Goal: Task Accomplishment & Management: Manage account settings

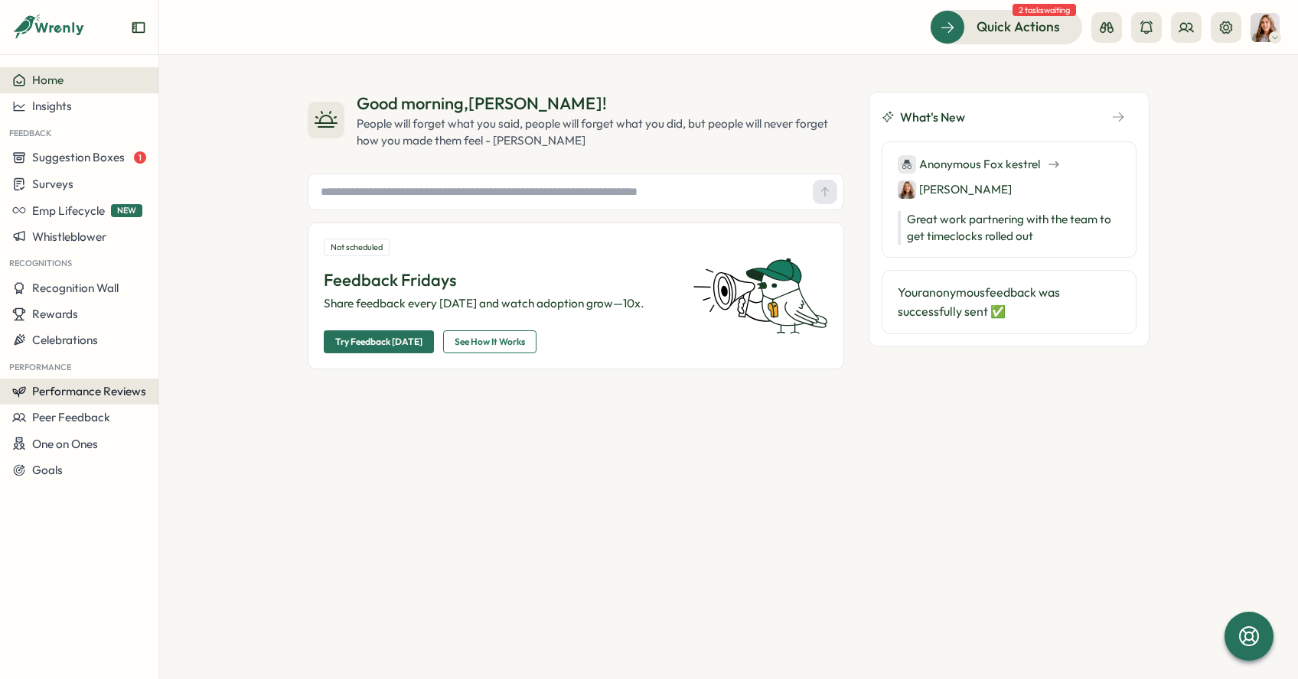
click at [118, 393] on span "Performance Reviews" at bounding box center [89, 391] width 114 height 15
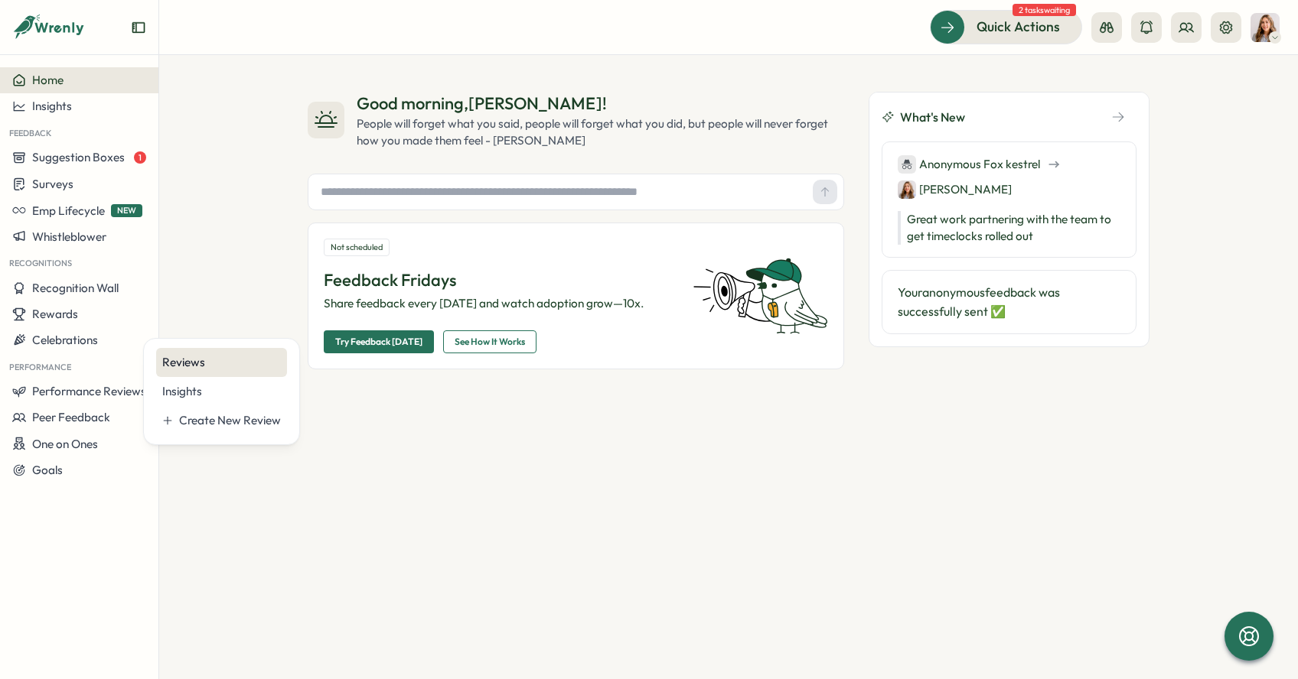
click at [210, 357] on div "Reviews" at bounding box center [221, 362] width 119 height 17
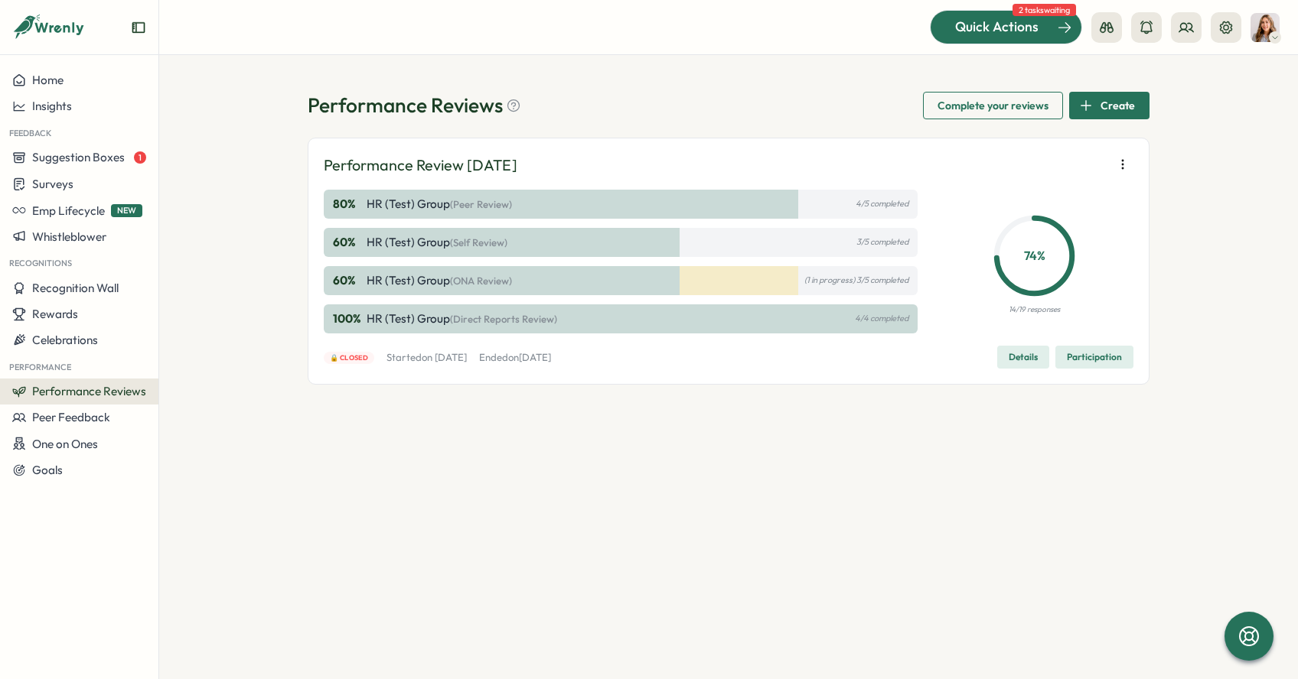
click at [1036, 37] on div at bounding box center [1005, 27] width 151 height 32
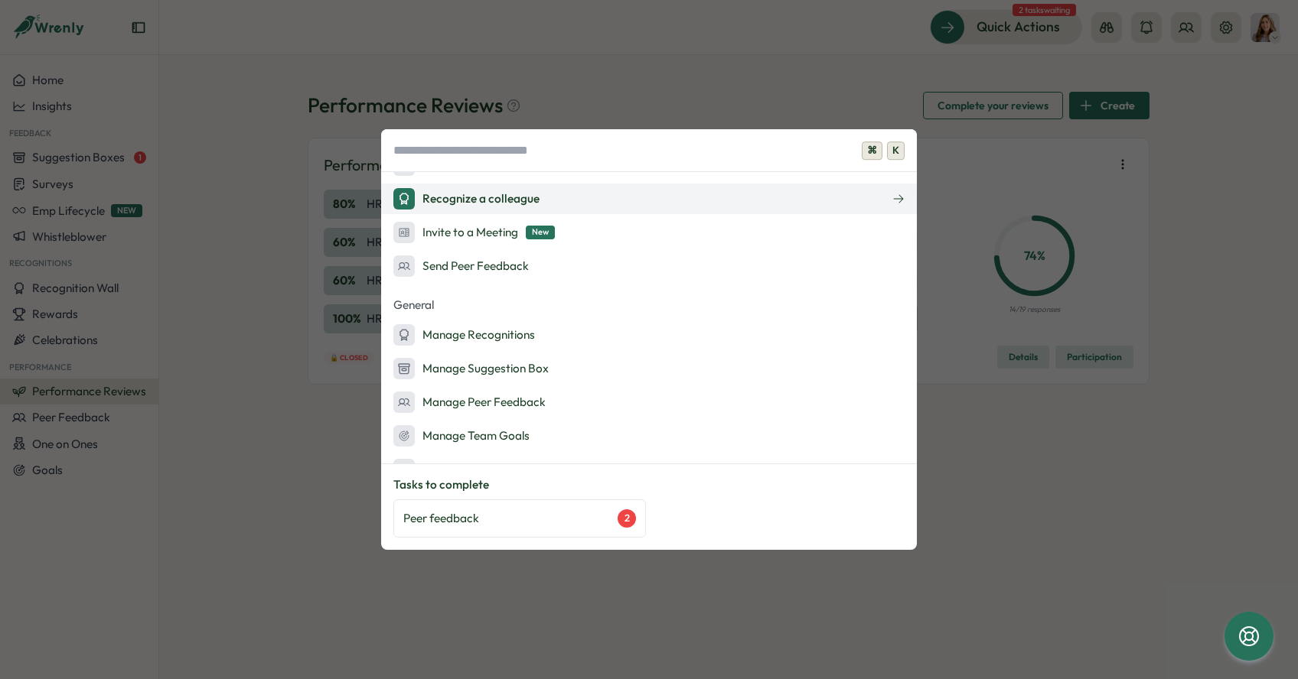
scroll to position [353, 0]
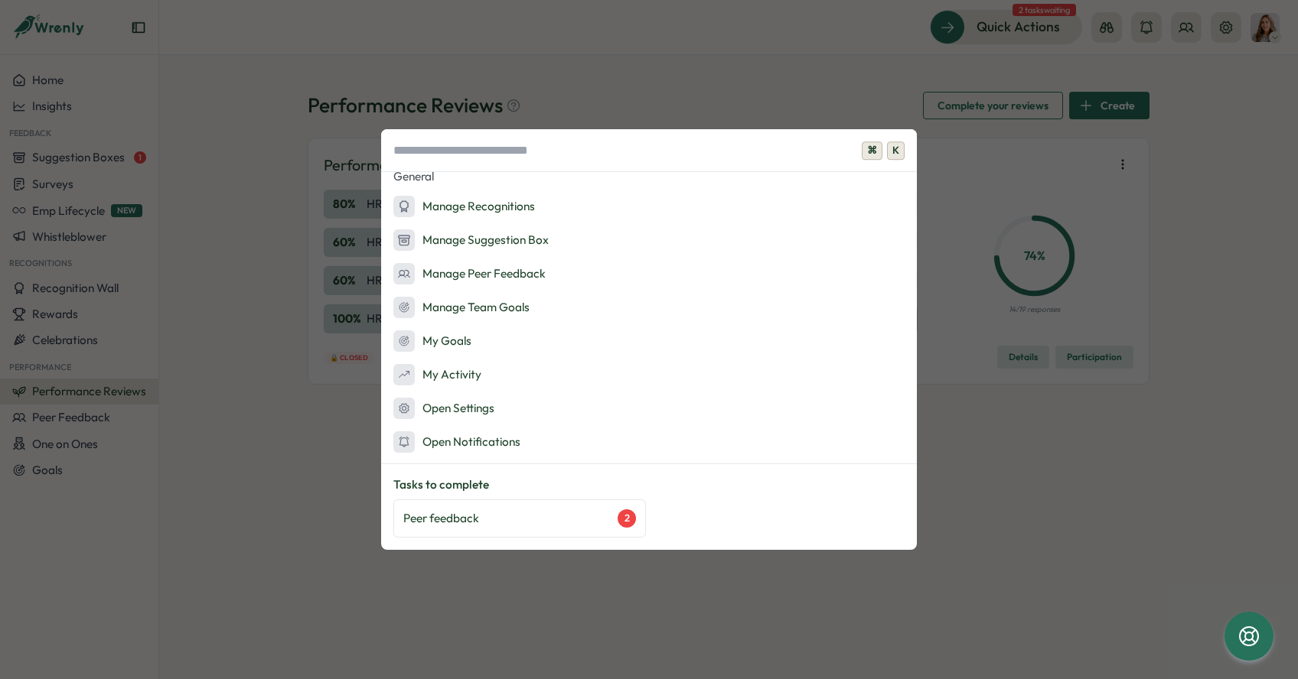
click at [275, 281] on div "⌘ K Admin Actions Set up Feedback Fridays Create a survey Quick Actions Ask AI …" at bounding box center [649, 339] width 1298 height 679
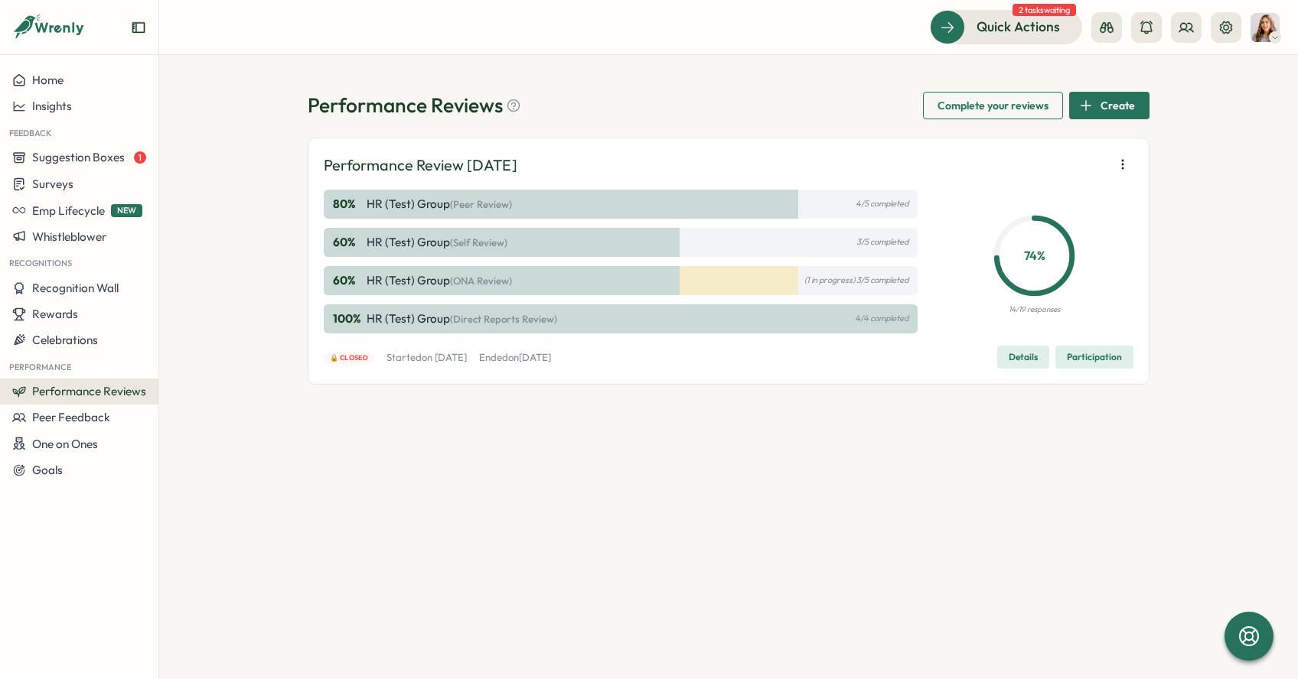
click at [1275, 22] on img at bounding box center [1264, 27] width 29 height 29
click at [39, 77] on span "Home" at bounding box center [47, 80] width 31 height 15
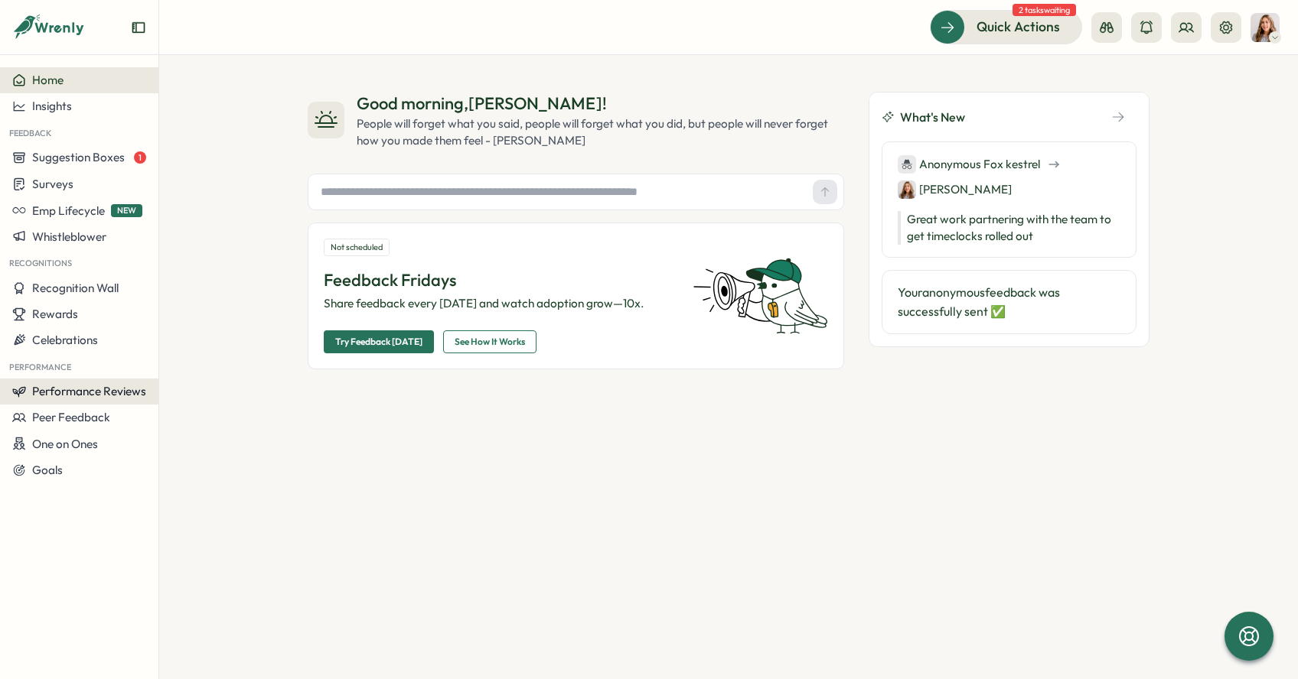
click at [103, 394] on span "Performance Reviews" at bounding box center [89, 391] width 114 height 15
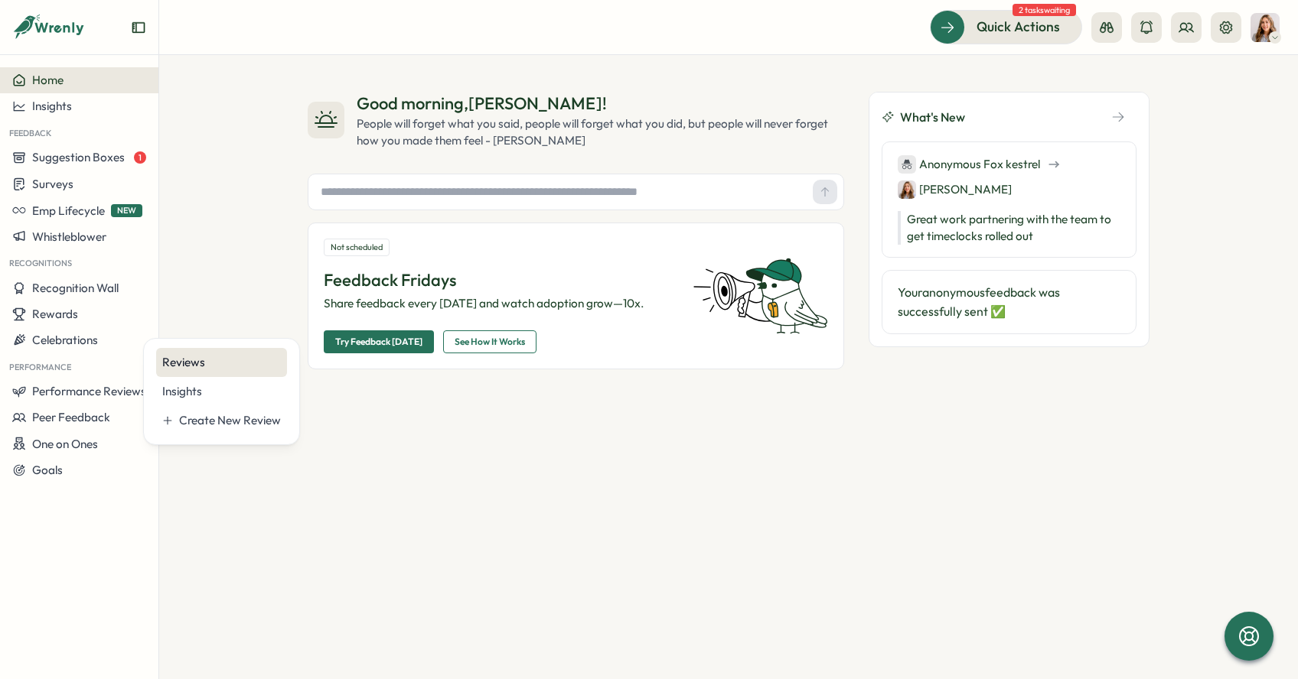
click at [187, 365] on div "Reviews" at bounding box center [221, 362] width 119 height 17
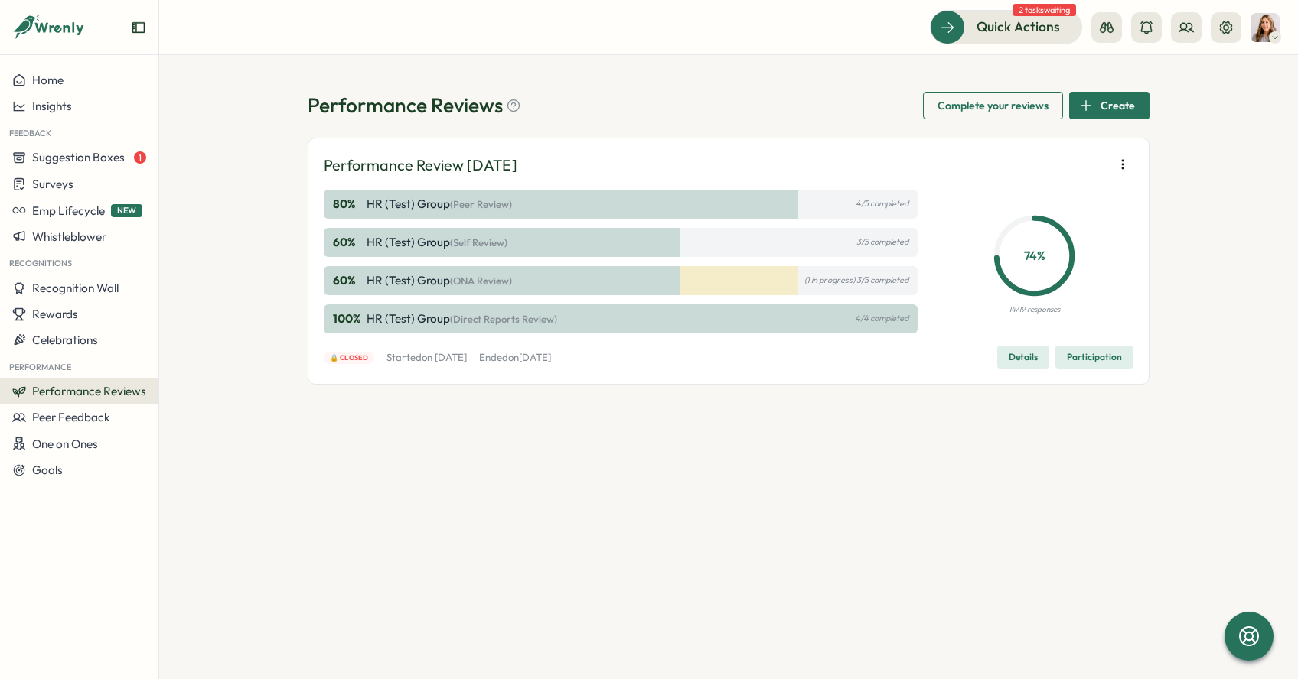
click at [1125, 165] on icon "button" at bounding box center [1122, 164] width 15 height 15
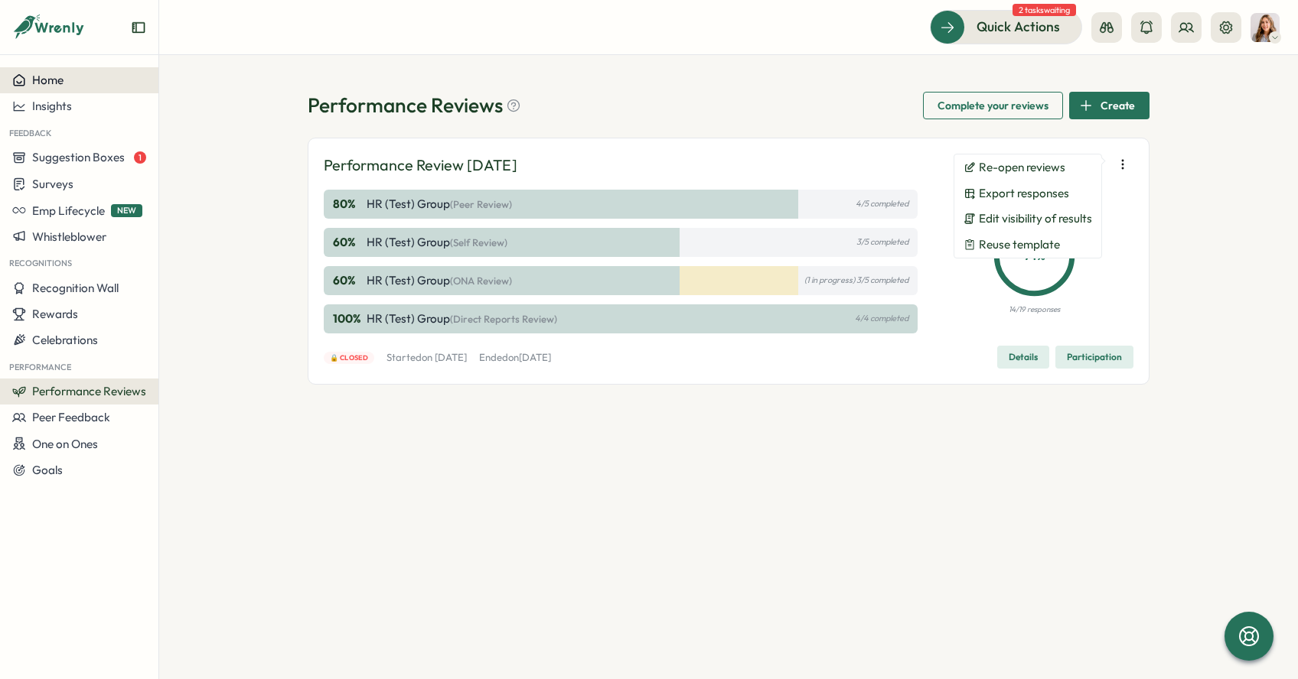
click at [68, 86] on div "Home" at bounding box center [79, 80] width 134 height 14
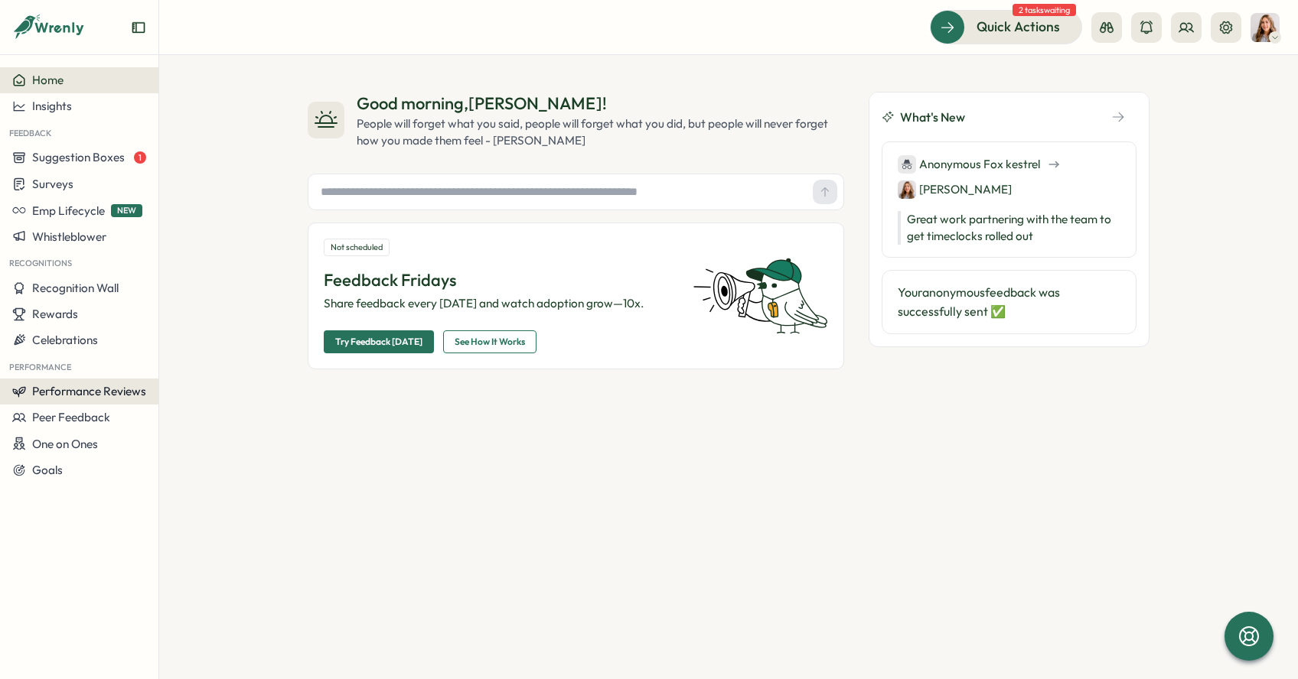
click at [110, 396] on span "Performance Reviews" at bounding box center [89, 391] width 114 height 15
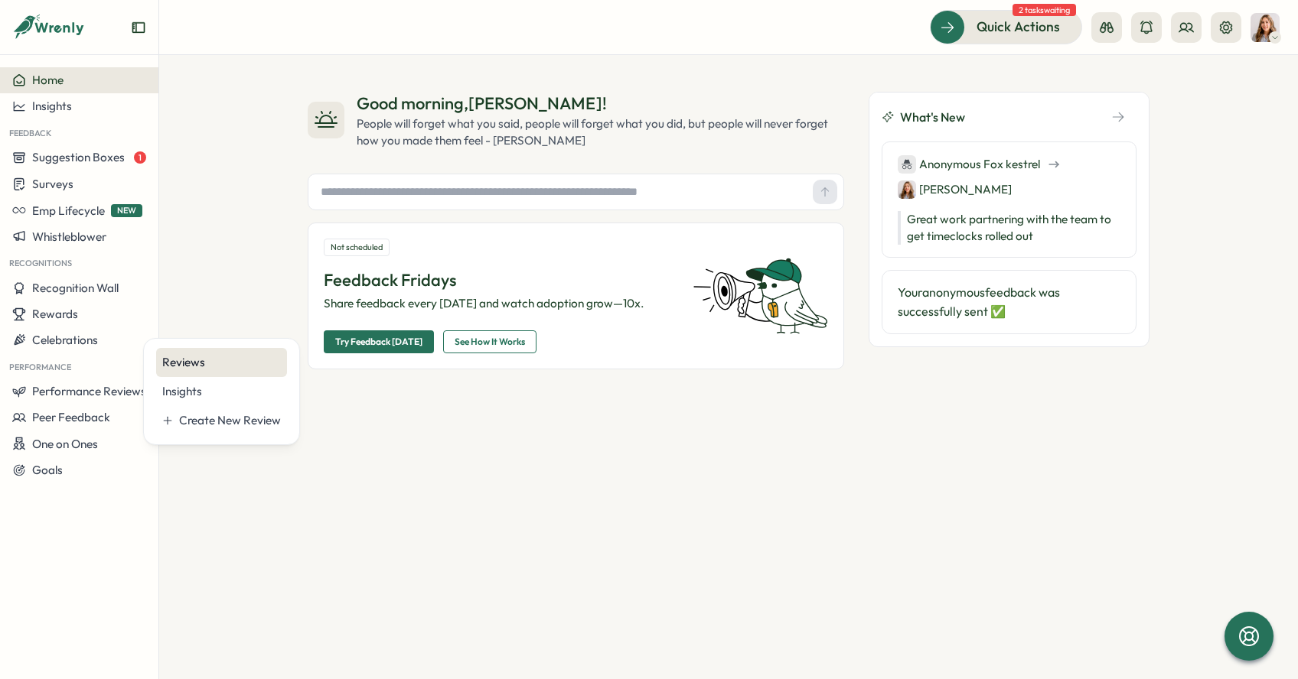
click at [188, 363] on div "Reviews" at bounding box center [221, 362] width 119 height 17
